Goal: Information Seeking & Learning: Learn about a topic

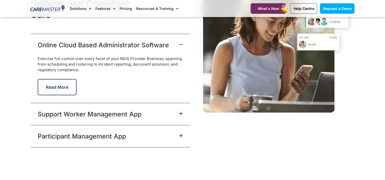
scroll to position [1299, 0]
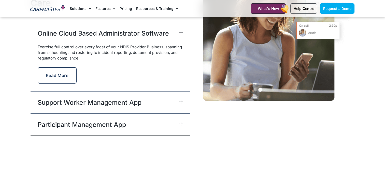
click at [179, 100] on span at bounding box center [180, 102] width 6 height 5
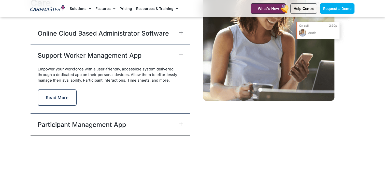
click at [182, 122] on icon at bounding box center [181, 124] width 4 height 4
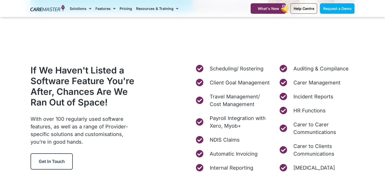
scroll to position [1936, 0]
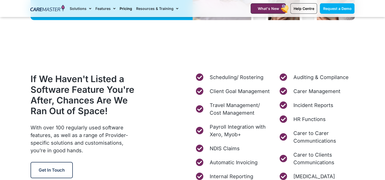
click at [124, 7] on link "Pricing" at bounding box center [126, 8] width 12 height 17
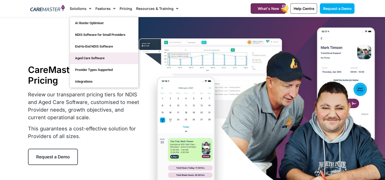
click at [88, 56] on link "Aged Care Software" at bounding box center [104, 58] width 68 height 12
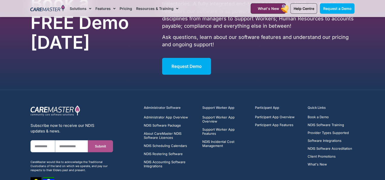
scroll to position [1570, 0]
